Goal: Task Accomplishment & Management: Manage account settings

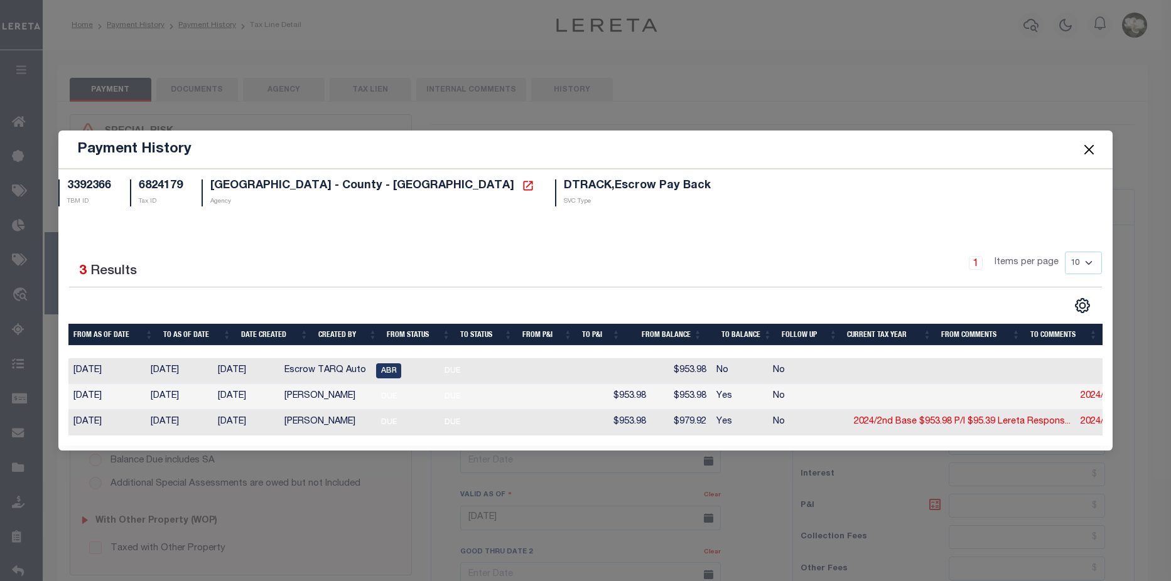
select select "DUE"
click at [1092, 145] on button "Close" at bounding box center [1089, 149] width 16 height 16
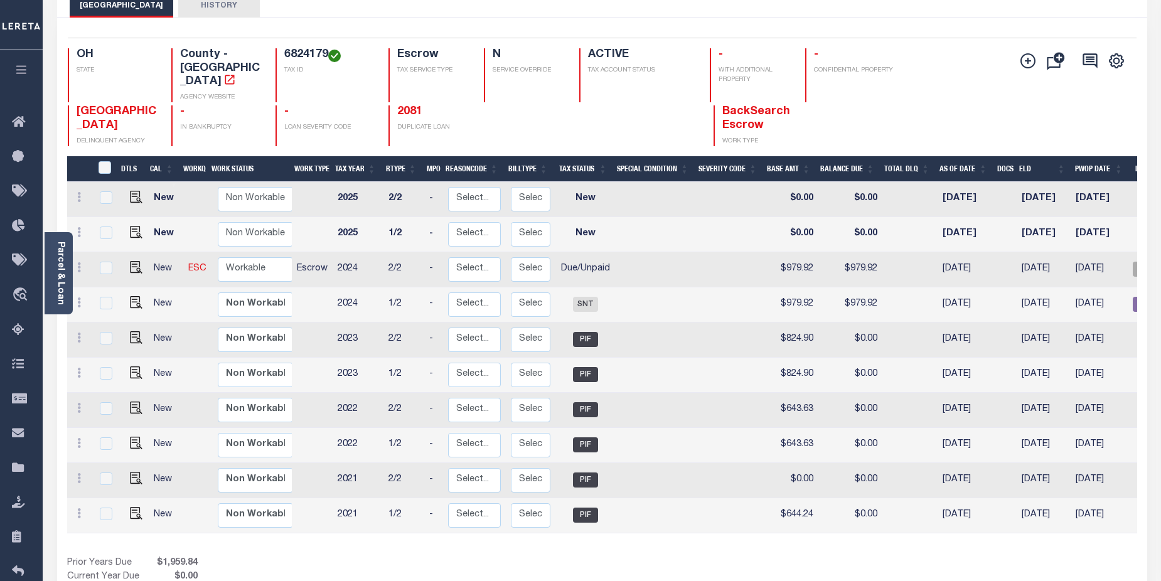
scroll to position [84, 0]
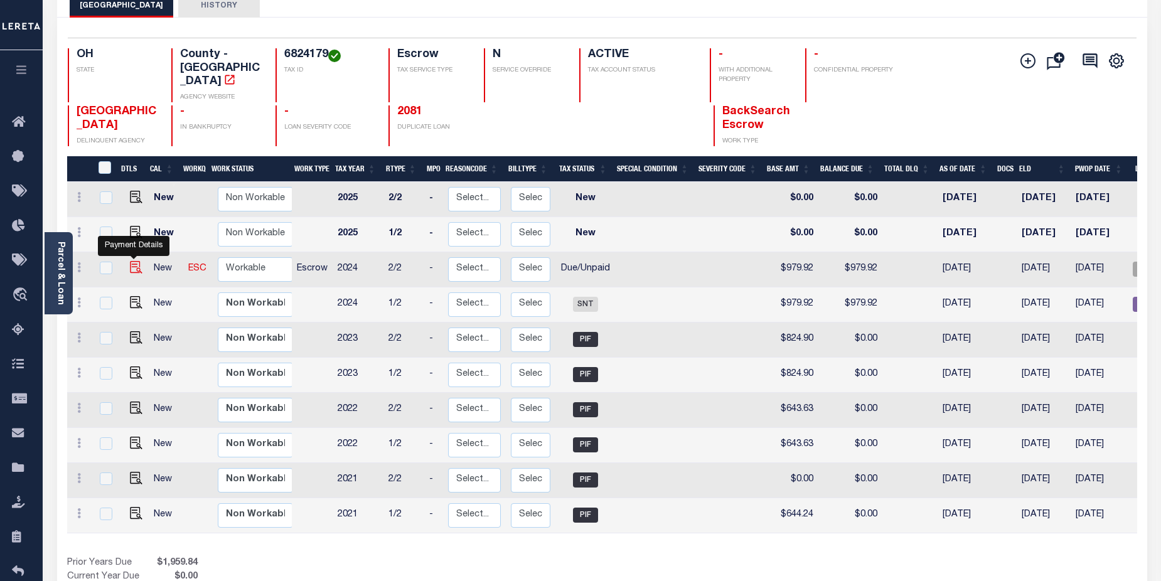
click at [130, 261] on img "" at bounding box center [136, 267] width 13 height 13
checkbox input "true"
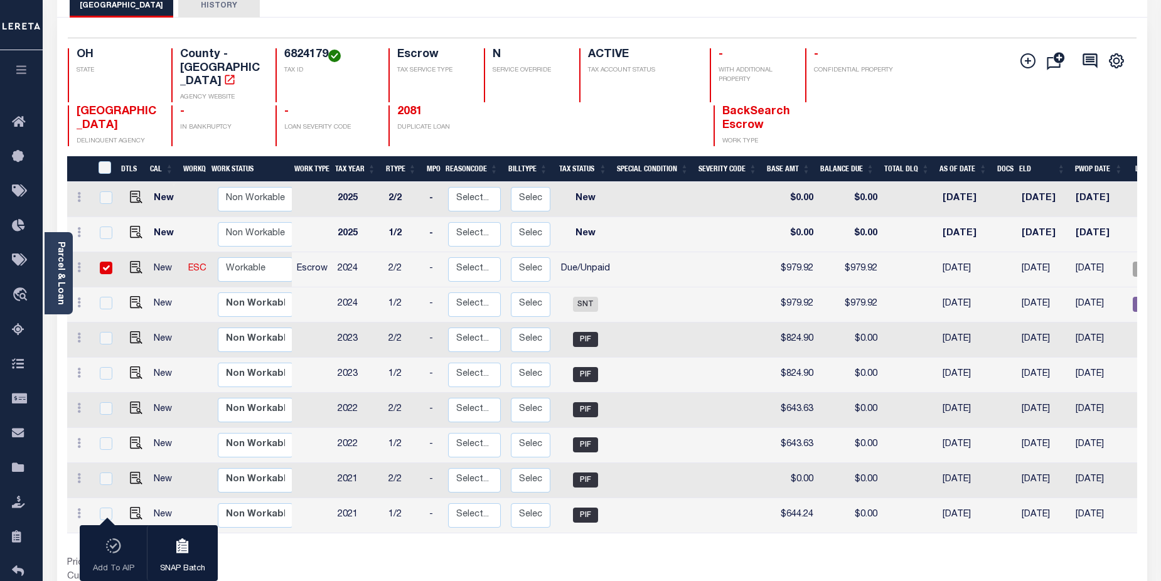
click at [103, 262] on input "checkbox" at bounding box center [106, 268] width 13 height 13
checkbox input "false"
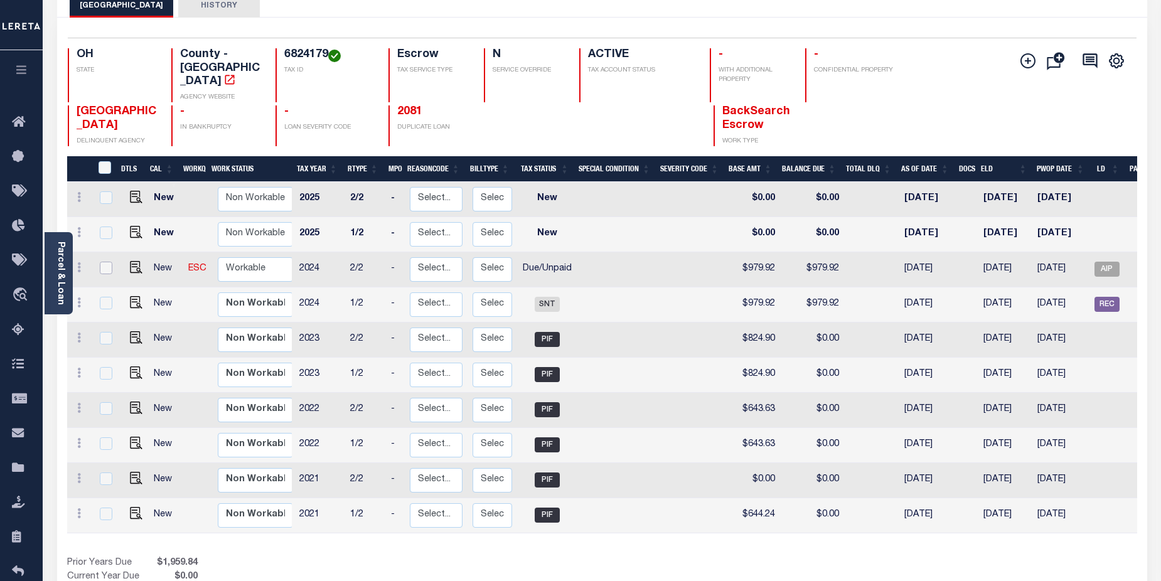
scroll to position [0, 37]
click at [901, 85] on div "OH STATE County - OH AGENCY WEBSITE 6824179 TAX ID Escrow TAX SERVICE TYPE N SE…" at bounding box center [513, 75] width 891 height 54
click at [955, 105] on div "SUMMIT COUNTY DELINQUENT AGENCY - IN BANKRUPTCY - LOAN SEVERITY CODE 2081 DUPLI…" at bounding box center [513, 125] width 891 height 41
click at [1041, 89] on div "Add Installment Line Bad Parcel Request Check" at bounding box center [1068, 97] width 117 height 98
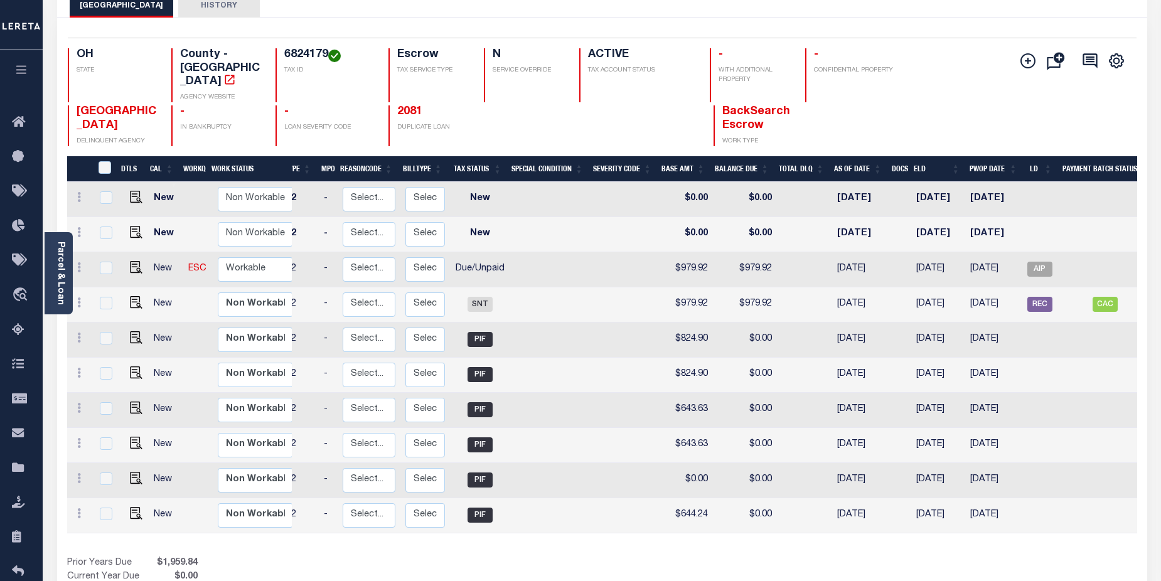
scroll to position [0, 107]
click at [130, 261] on img "" at bounding box center [136, 267] width 13 height 13
checkbox input "true"
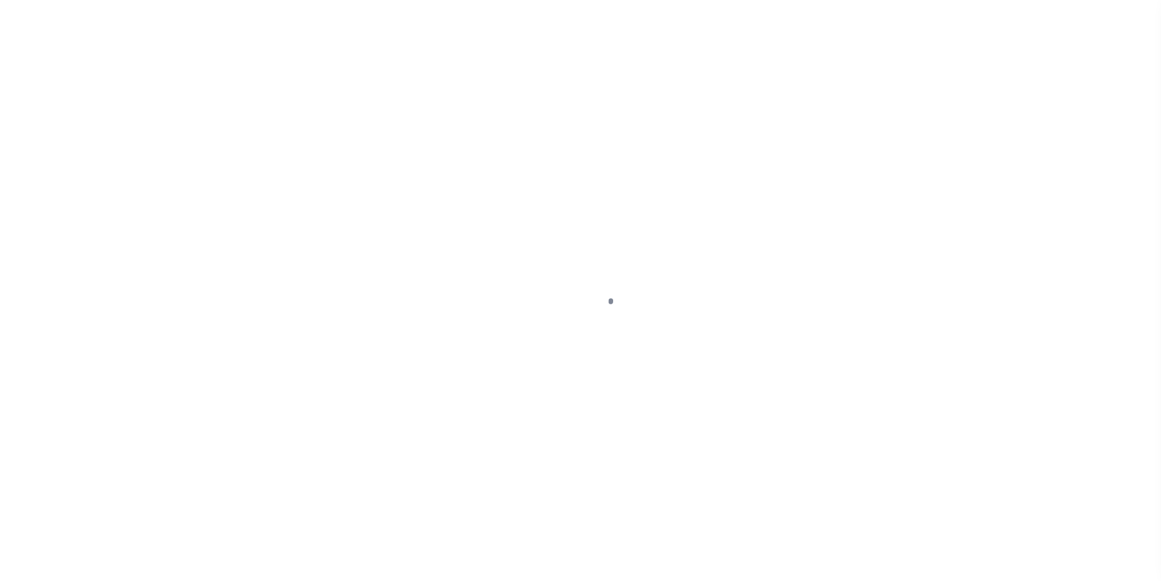
select select "DUE"
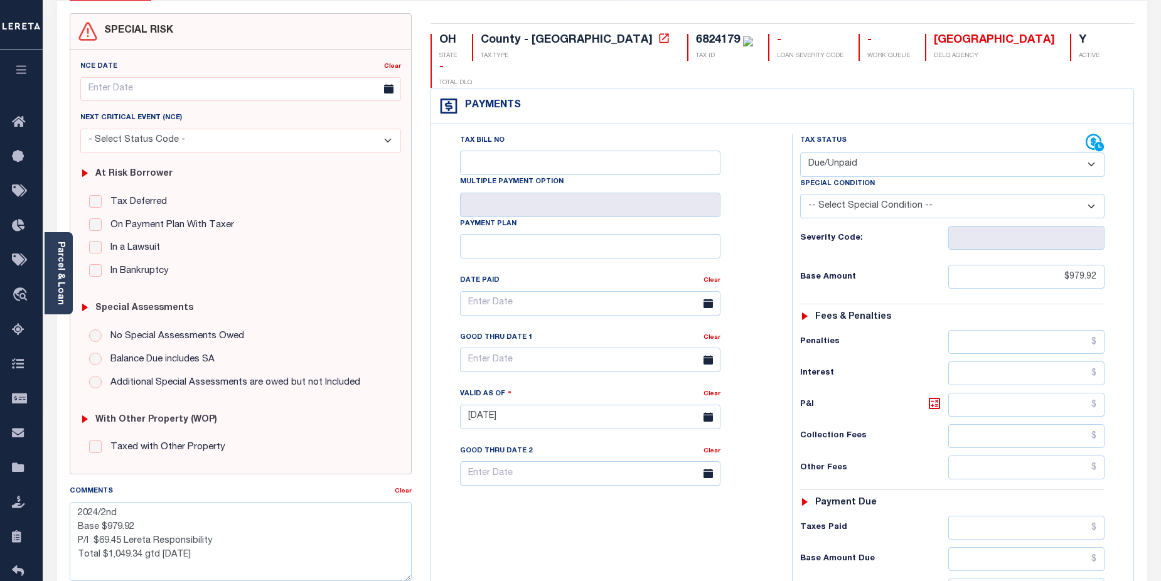
scroll to position [95, 0]
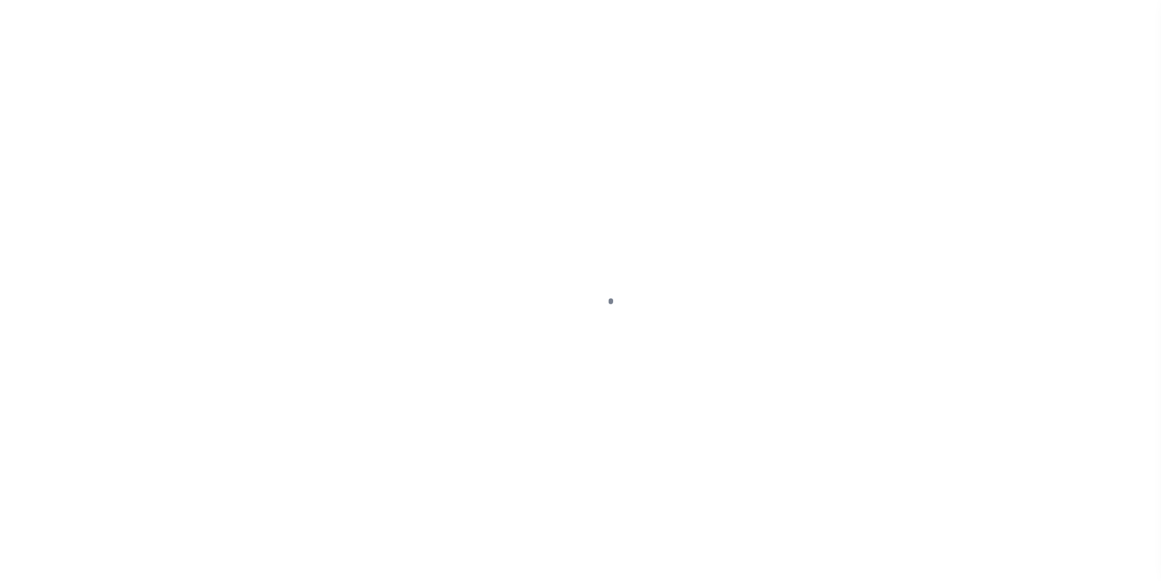
select select "DUE"
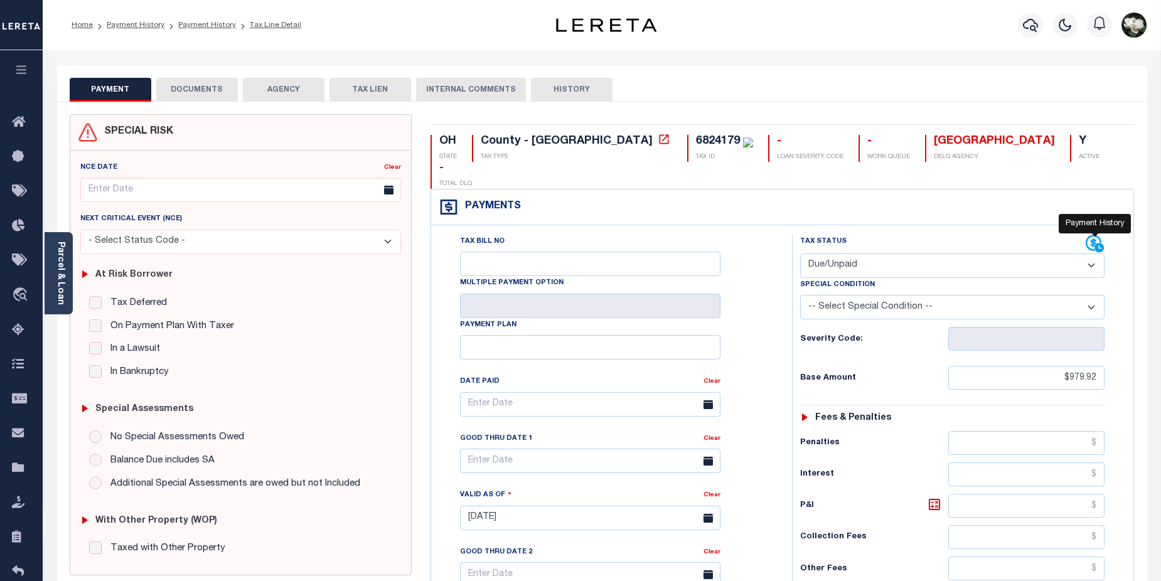
click at [1091, 235] on icon at bounding box center [1095, 244] width 19 height 19
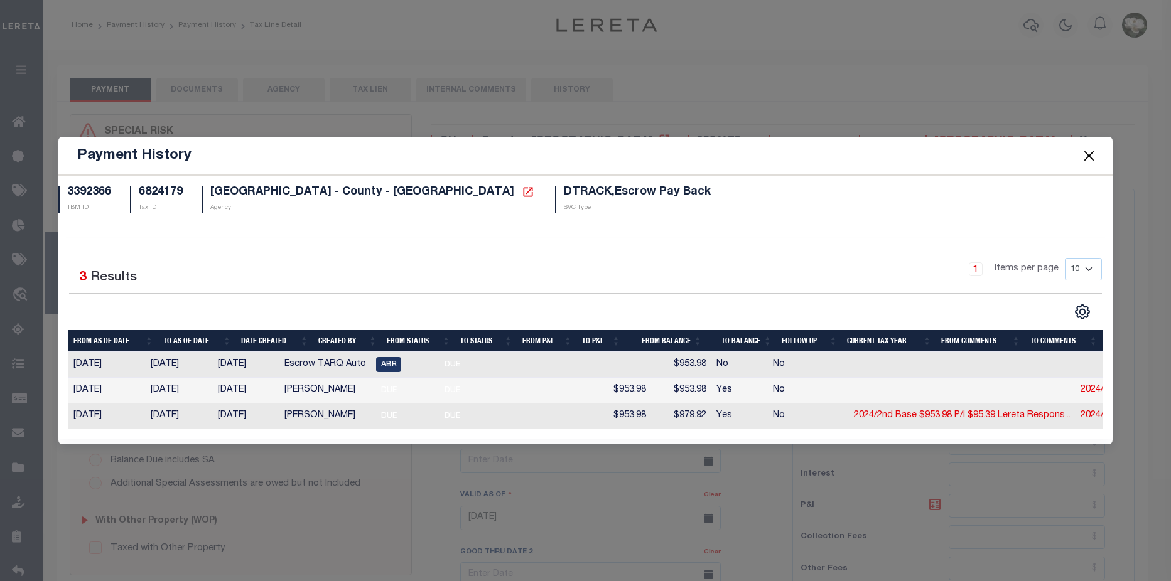
click at [1088, 154] on button "Close" at bounding box center [1089, 156] width 16 height 16
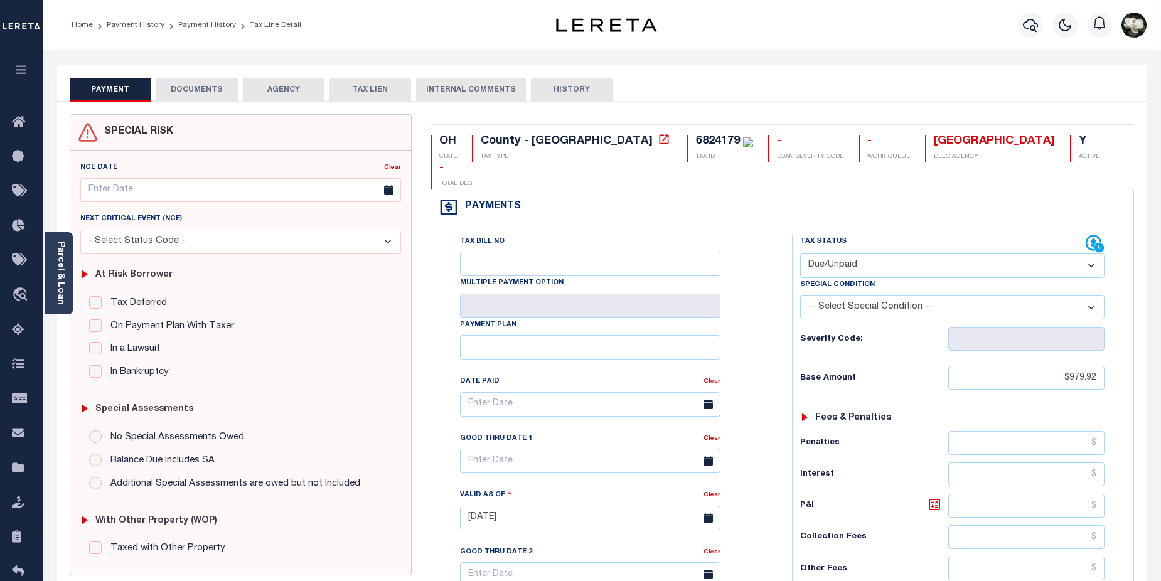
click at [207, 88] on button "DOCUMENTS" at bounding box center [197, 90] width 82 height 24
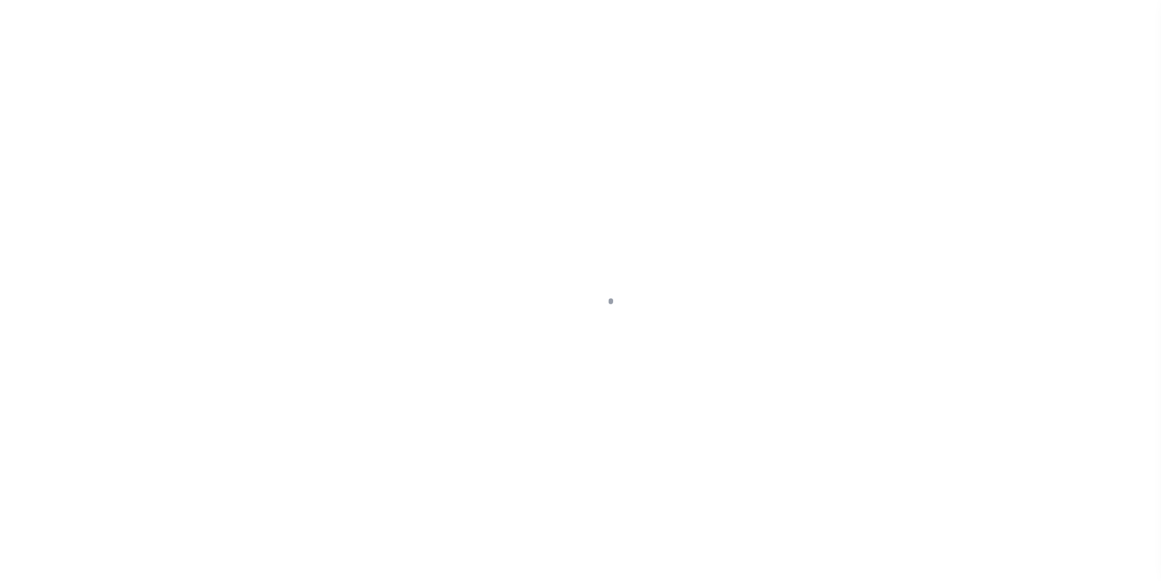
scroll to position [84, 0]
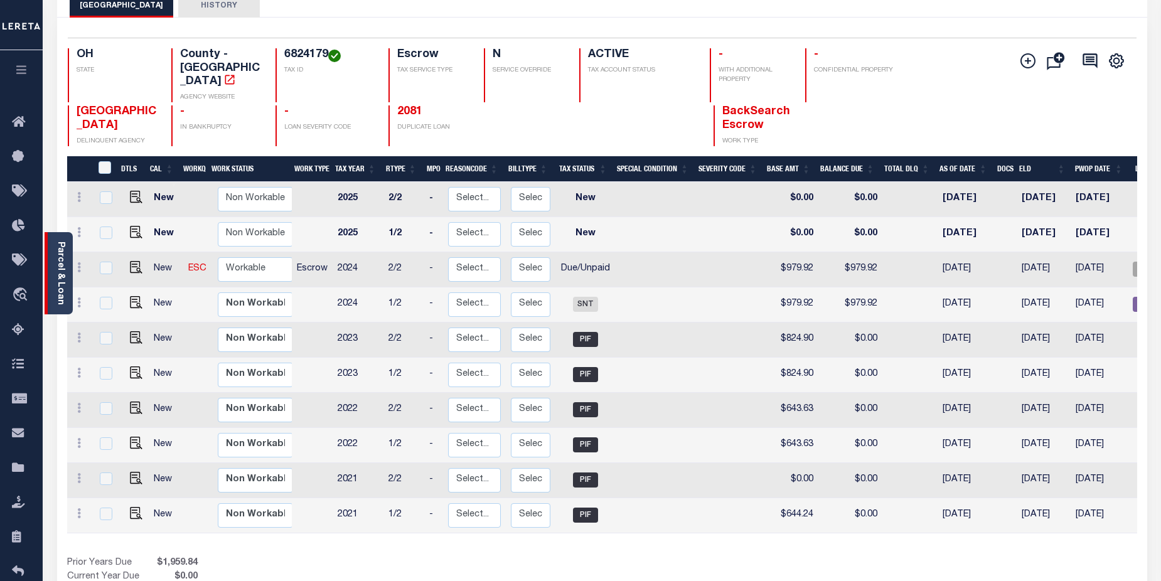
click at [56, 264] on link "Parcel & Loan" at bounding box center [60, 273] width 9 height 63
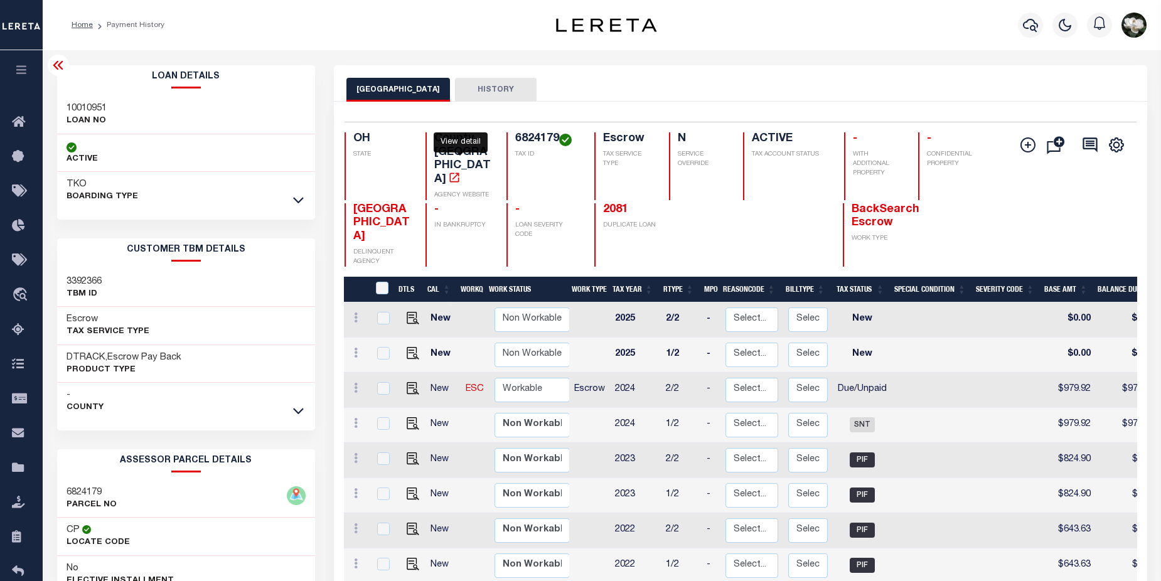
click at [461, 171] on icon "" at bounding box center [454, 177] width 13 height 13
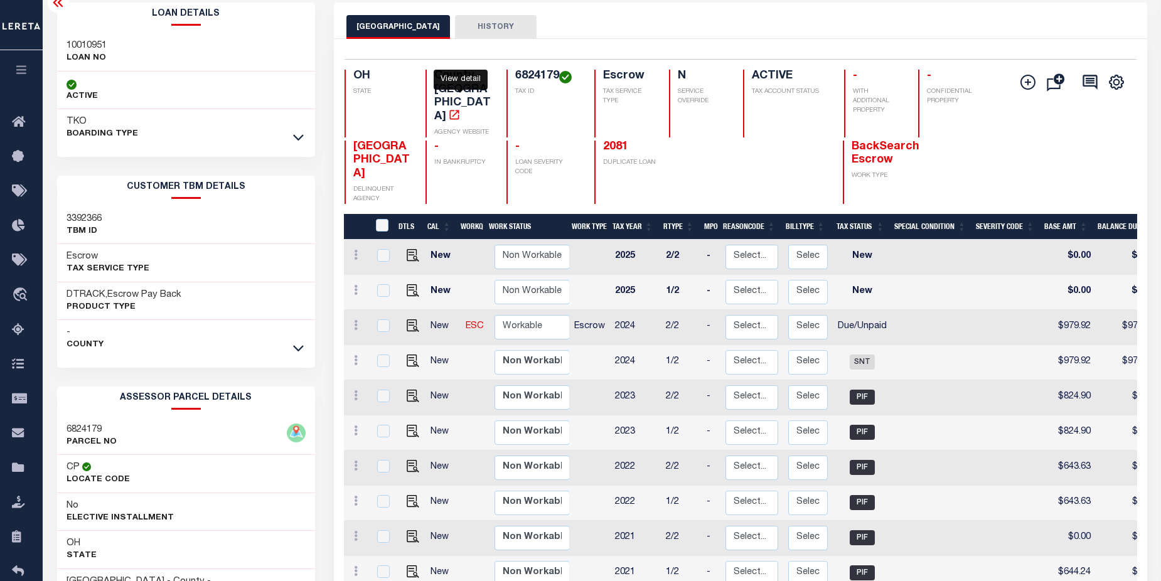
scroll to position [46, 0]
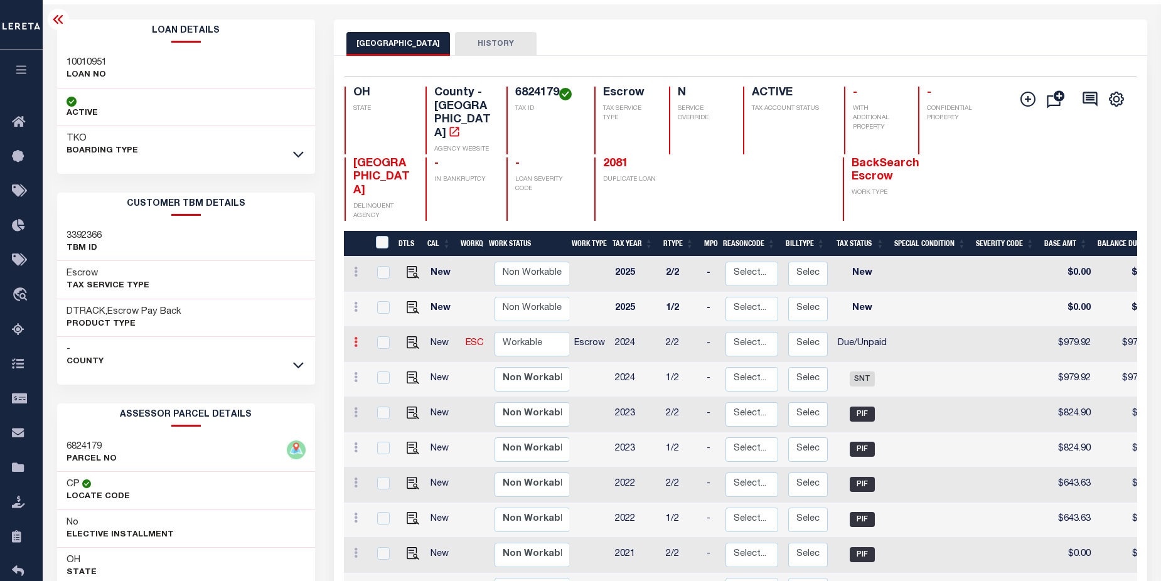
click at [358, 337] on icon at bounding box center [356, 342] width 4 height 10
click at [919, 33] on div "SUMMIT COUNTY HISTORY" at bounding box center [740, 43] width 788 height 23
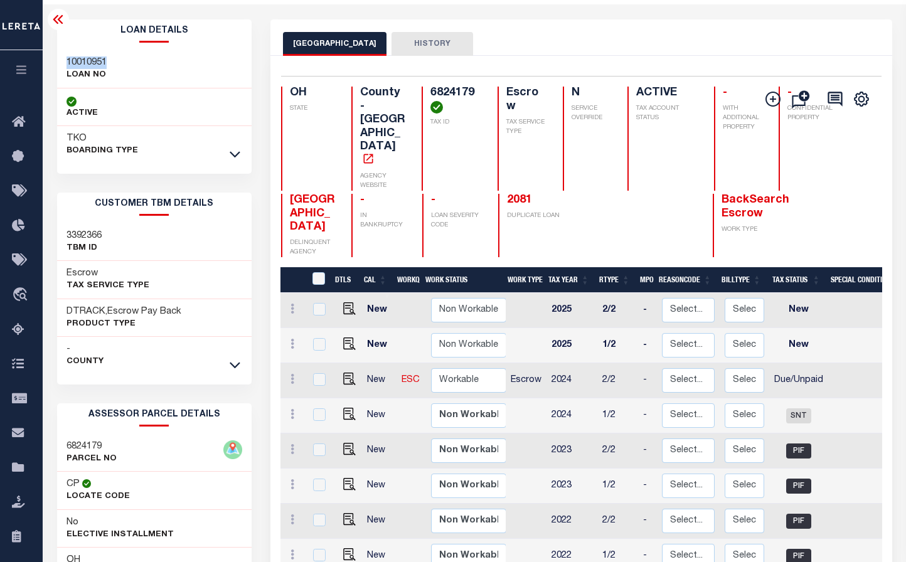
drag, startPoint x: 68, startPoint y: 62, endPoint x: 111, endPoint y: 60, distance: 42.7
click at [111, 60] on div "10010951 LOAN NO" at bounding box center [154, 69] width 195 height 38
drag, startPoint x: 99, startPoint y: 63, endPoint x: 577, endPoint y: 48, distance: 477.9
click at [577, 48] on div "SUMMIT COUNTY HISTORY" at bounding box center [581, 43] width 597 height 23
drag, startPoint x: 415, startPoint y: 90, endPoint x: 461, endPoint y: 90, distance: 46.4
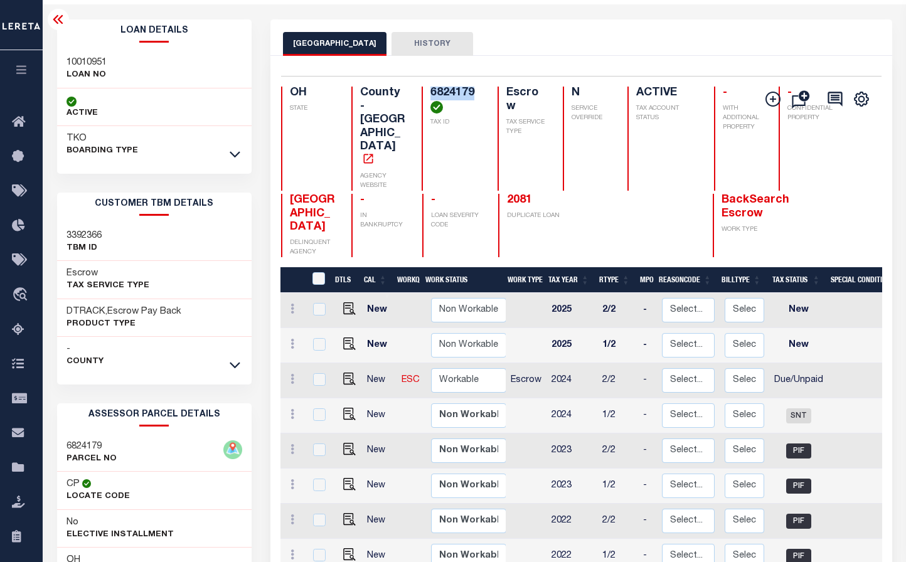
click at [461, 90] on div "OH STATE County - OH AGENCY WEBSITE 6824179 TAX ID Escrow TAX SERVICE TYPE N SE…" at bounding box center [559, 139] width 556 height 104
copy h4 "6824179"
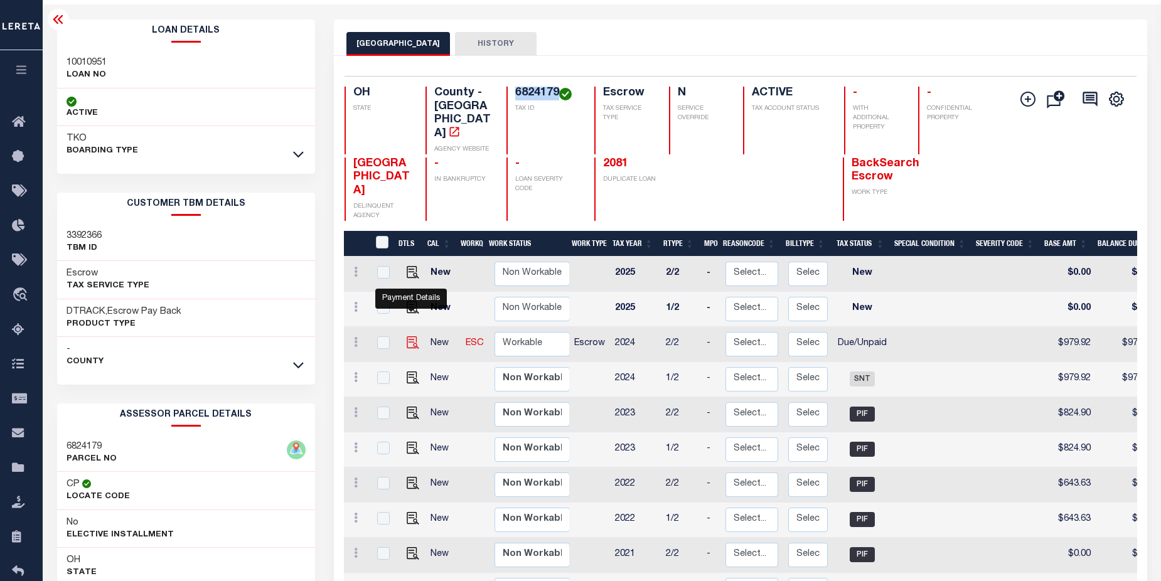
click at [410, 336] on img "" at bounding box center [413, 342] width 13 height 13
checkbox input "true"
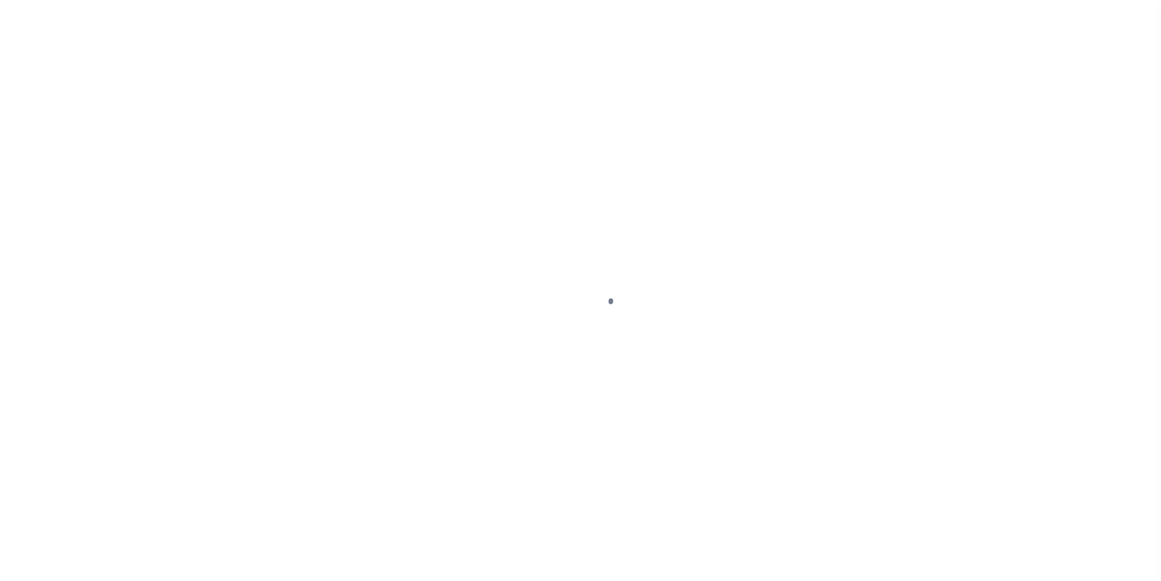
select select "DUE"
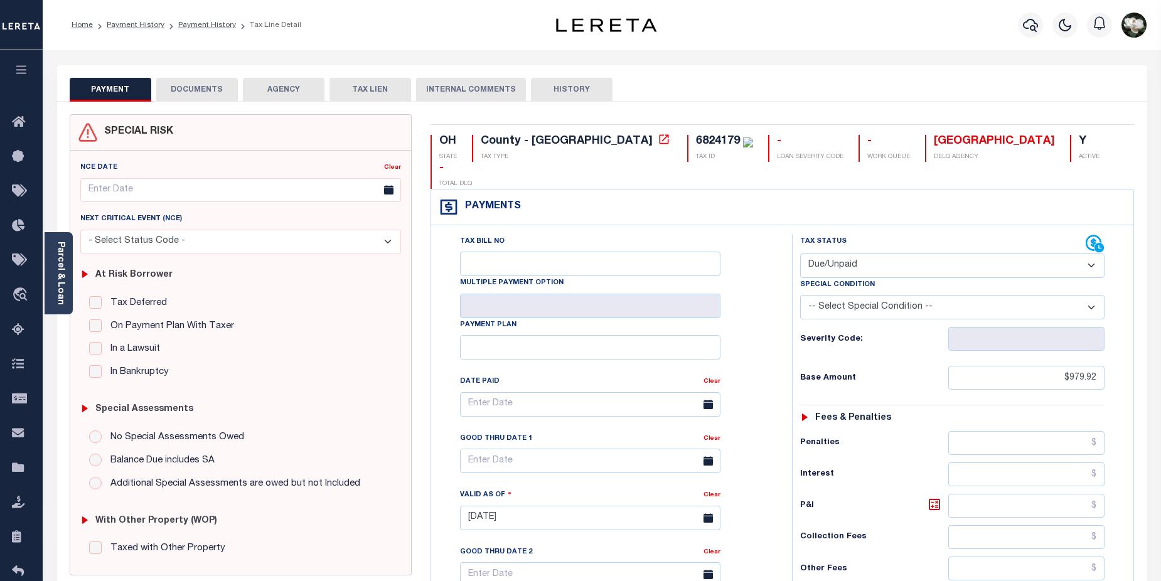
click at [196, 83] on button "DOCUMENTS" at bounding box center [197, 90] width 82 height 24
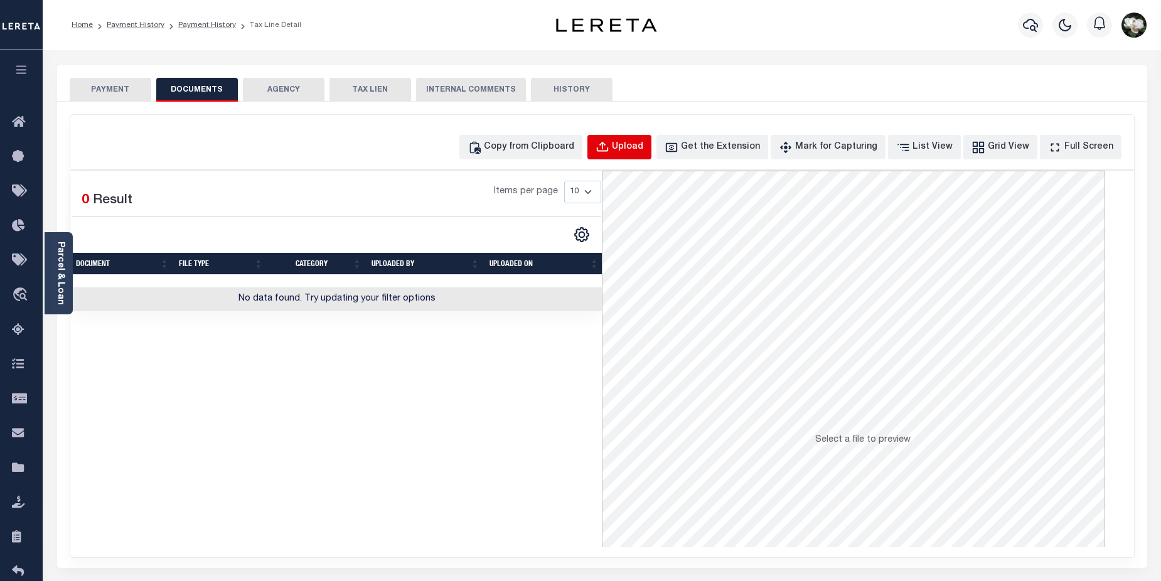
click at [641, 139] on button "Upload" at bounding box center [619, 147] width 64 height 24
select select "POP"
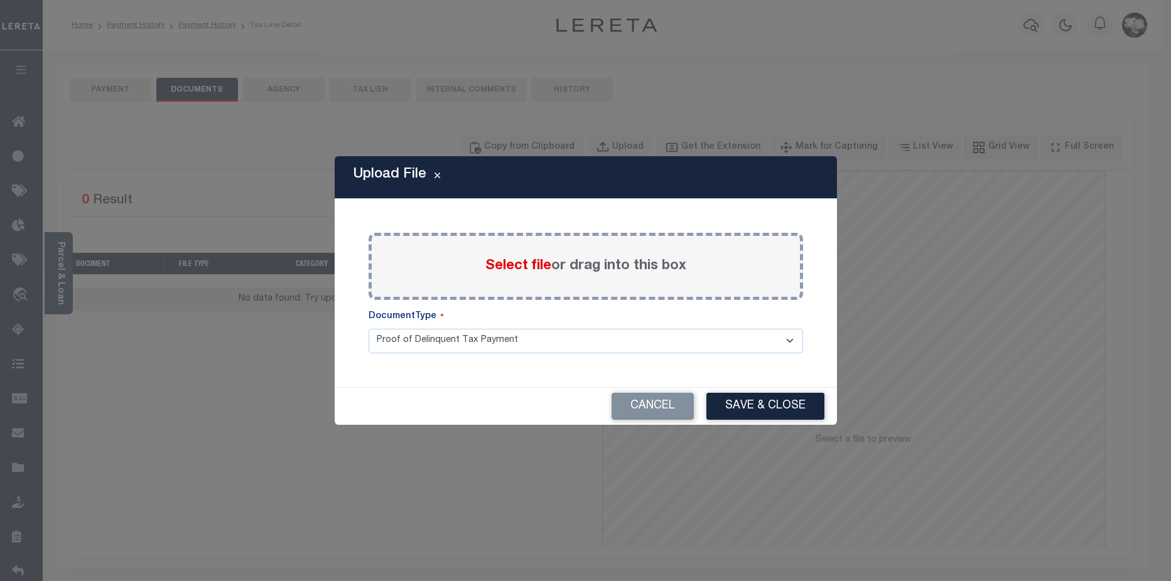
click at [521, 268] on span "Select file" at bounding box center [518, 266] width 66 height 14
click at [0, 0] on input "Select file or drag into this box" at bounding box center [0, 0] width 0 height 0
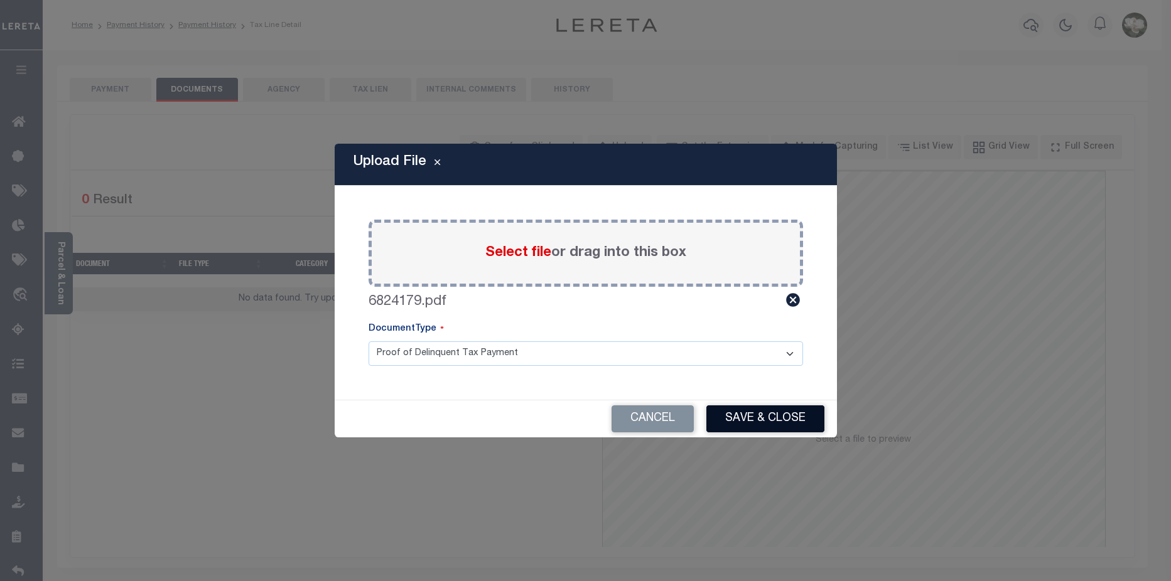
click at [785, 415] on button "Save & Close" at bounding box center [765, 418] width 118 height 27
